Goal: Task Accomplishment & Management: Manage account settings

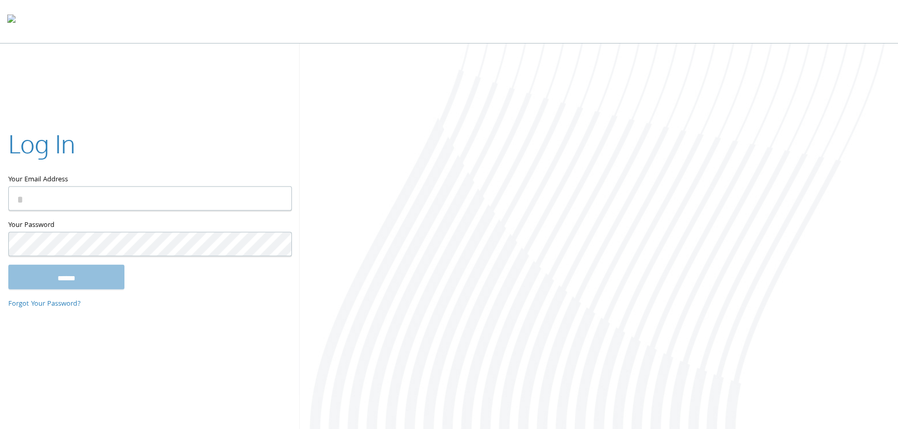
type input "**********"
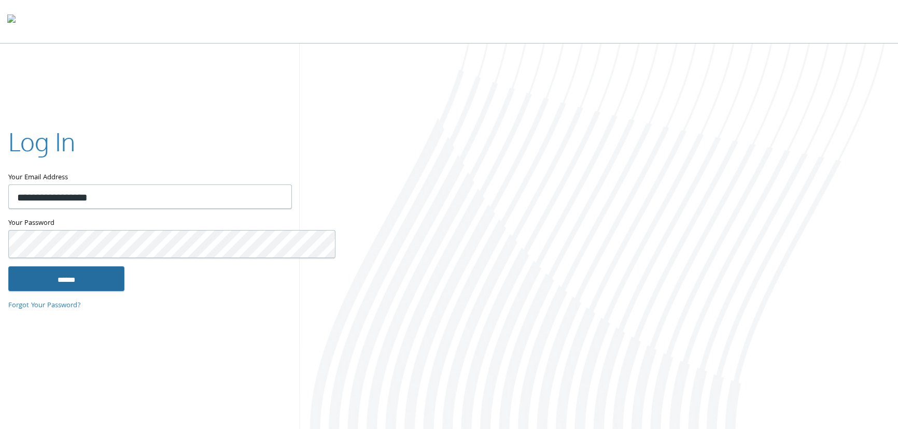
click at [70, 283] on input "******" at bounding box center [66, 278] width 116 height 25
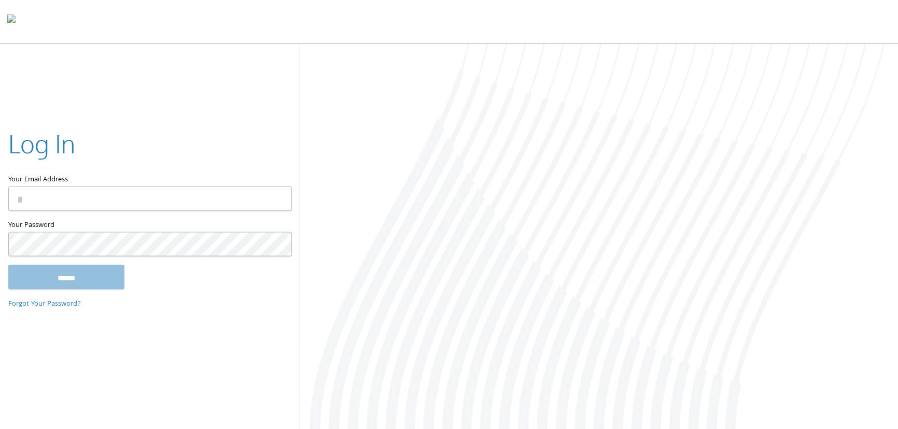
type input "**********"
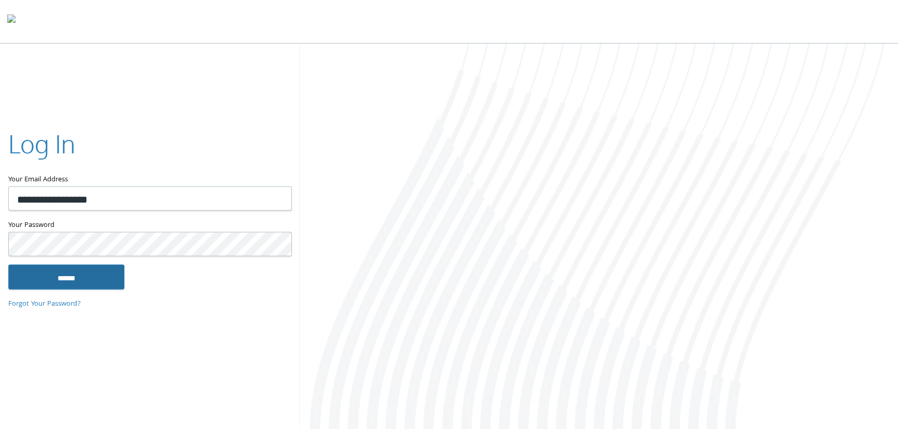
click at [86, 269] on input "******" at bounding box center [66, 276] width 116 height 25
